Goal: Transaction & Acquisition: Obtain resource

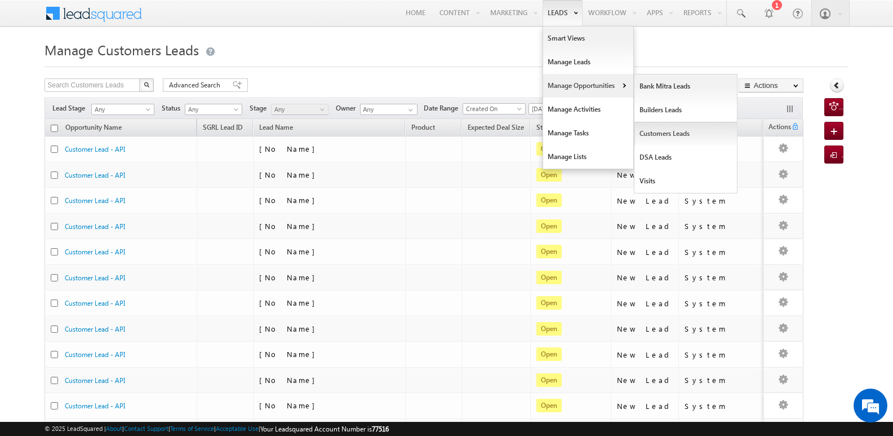
click at [654, 134] on link "Customers Leads" at bounding box center [686, 134] width 103 height 24
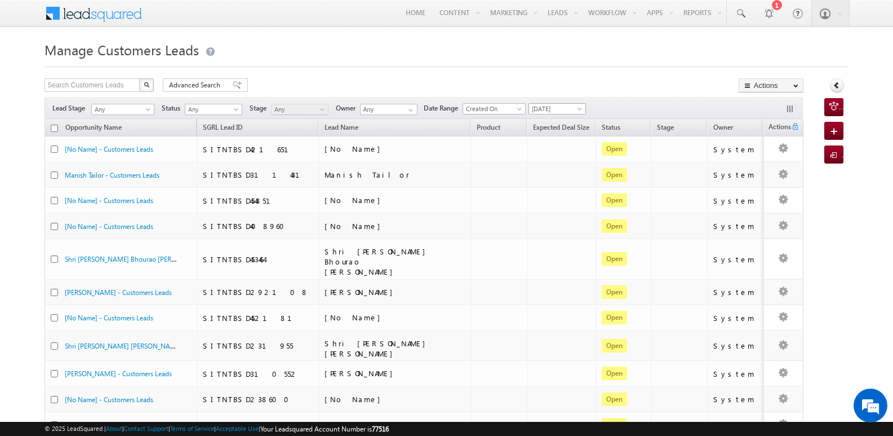
click at [545, 107] on span "[DATE]" at bounding box center [556, 109] width 54 height 10
click at [550, 149] on link "[DATE]" at bounding box center [561, 145] width 57 height 10
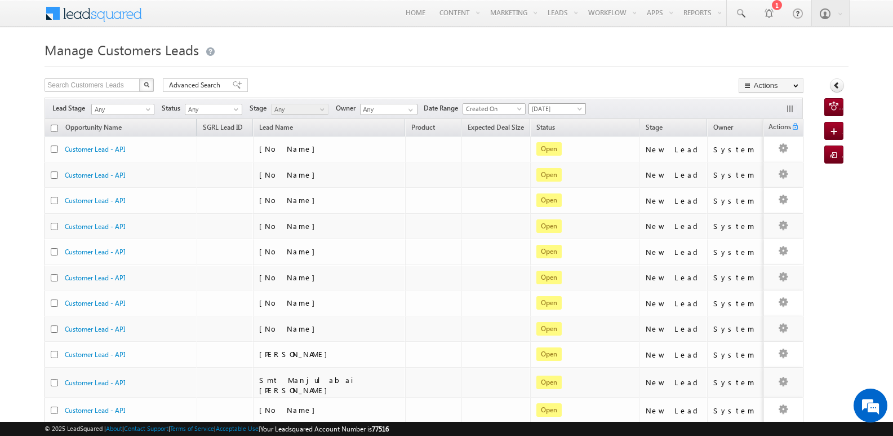
click at [557, 108] on span "[DATE]" at bounding box center [556, 109] width 54 height 10
click at [551, 153] on link "[DATE]" at bounding box center [561, 157] width 57 height 10
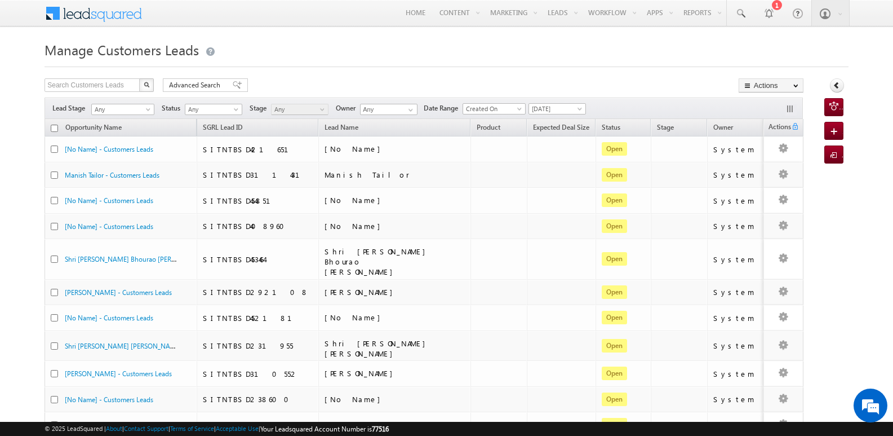
click at [612, 83] on div "Search Customers Leads X 1517 results found Advanced Search Advanced search res…" at bounding box center [424, 86] width 759 height 16
click at [758, 85] on button "Actions" at bounding box center [771, 85] width 65 height 14
click at [763, 107] on link "Export Customers Leads" at bounding box center [772, 107] width 64 height 24
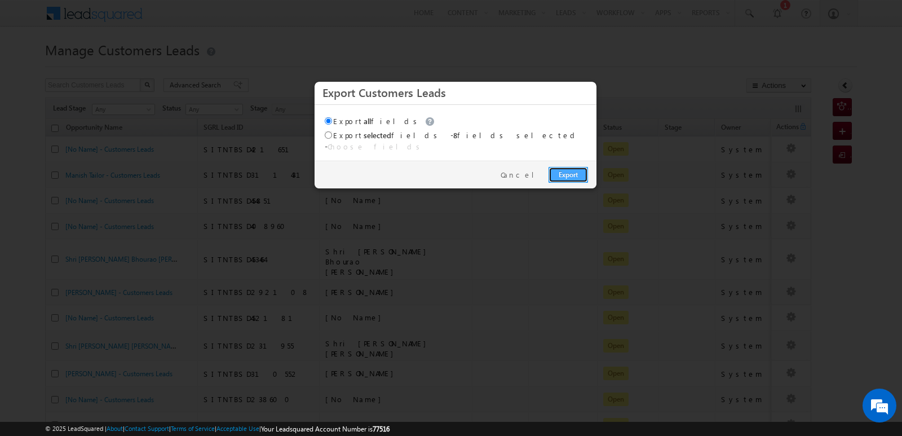
click at [576, 167] on link "Export" at bounding box center [567, 175] width 39 height 16
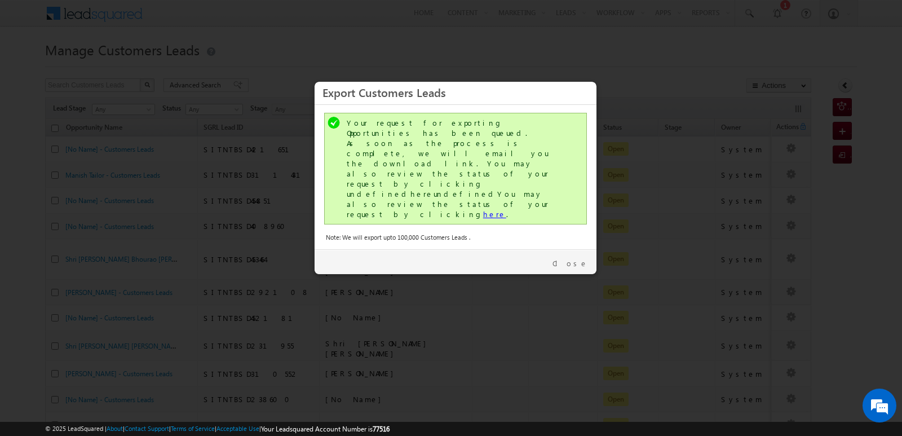
click at [483, 209] on link "here" at bounding box center [494, 214] width 23 height 10
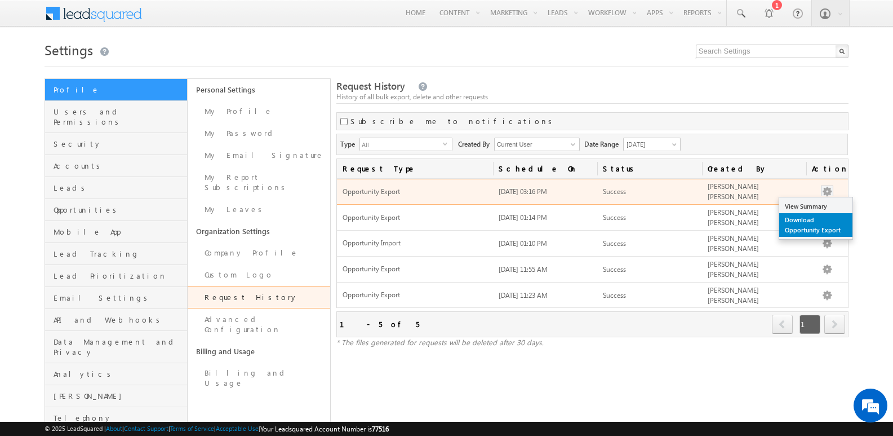
click at [795, 224] on link "Download Opportunity Export" at bounding box center [816, 225] width 73 height 24
